Goal: Check status: Check status

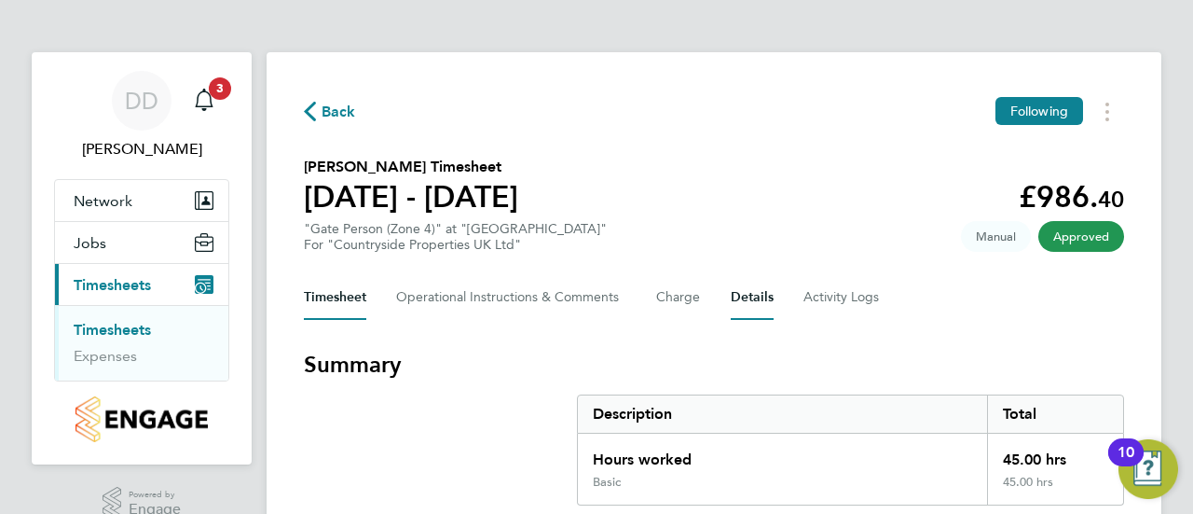
scroll to position [2, 0]
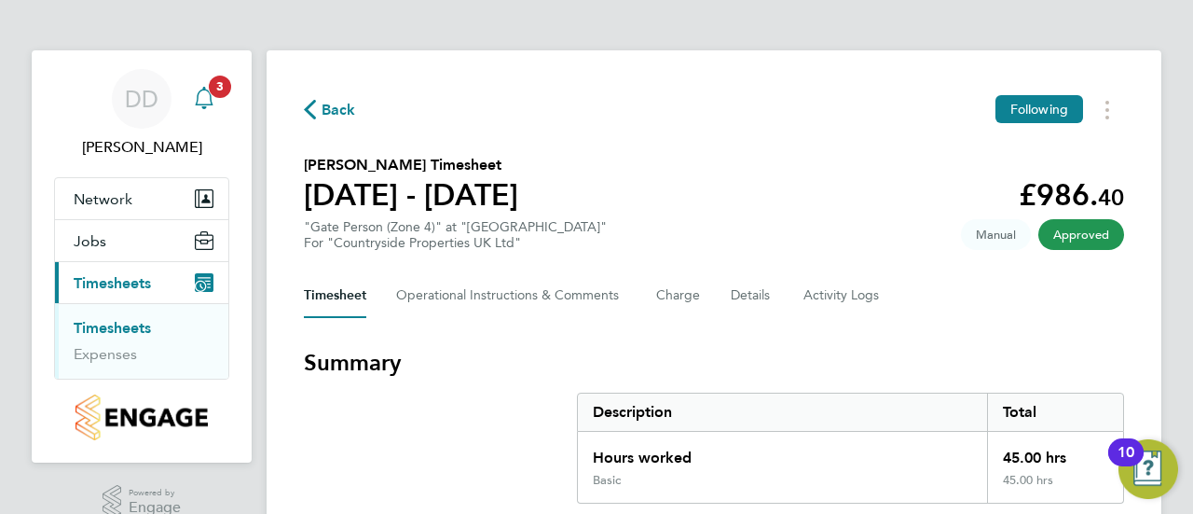
click at [222, 94] on span "3" at bounding box center [220, 86] width 22 height 22
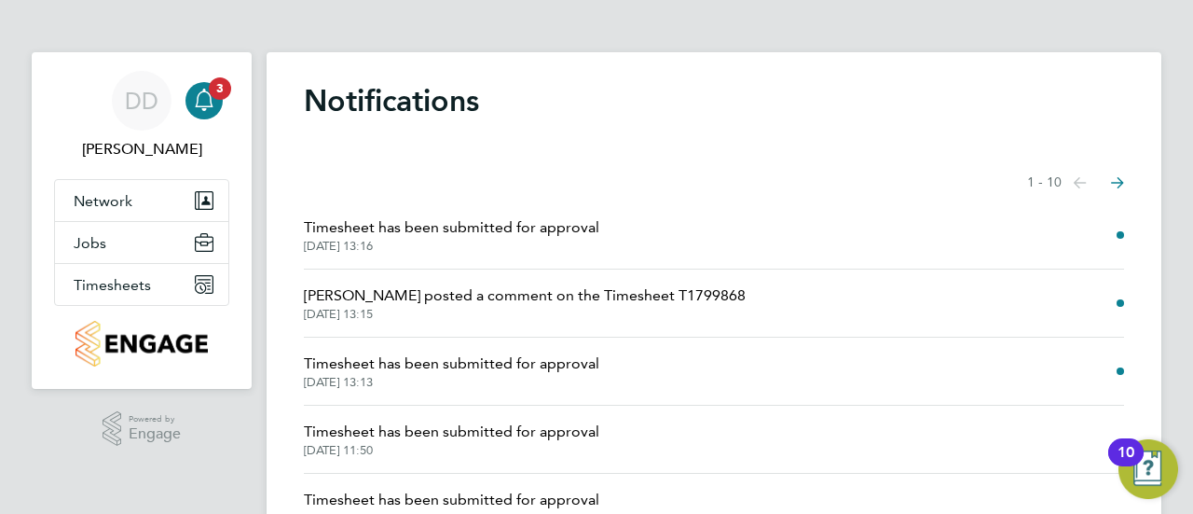
click at [479, 364] on span "Timesheet has been submitted for approval" at bounding box center [451, 363] width 295 height 22
click at [210, 99] on icon "Main navigation" at bounding box center [204, 98] width 18 height 19
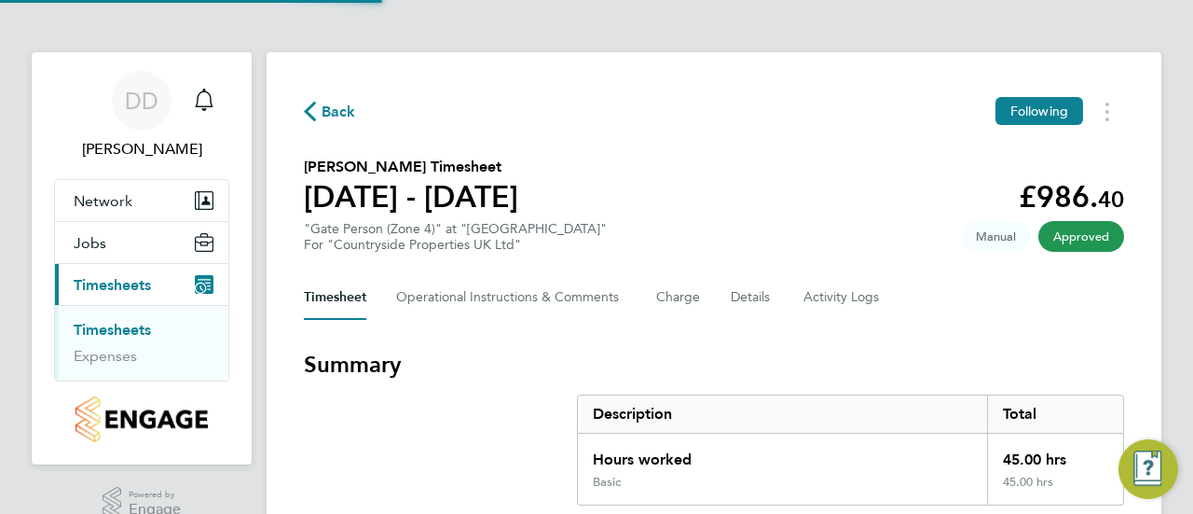
scroll to position [2, 0]
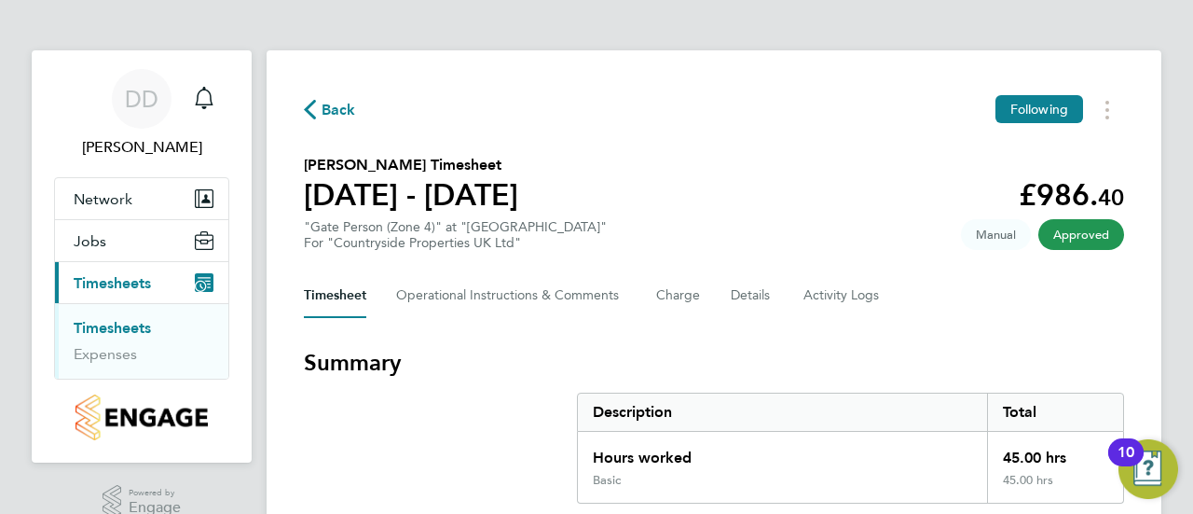
click at [314, 107] on icon "button" at bounding box center [310, 110] width 12 height 20
